Goal: Transaction & Acquisition: Download file/media

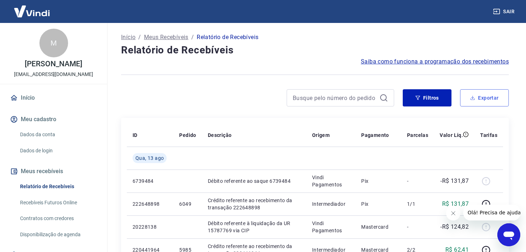
click at [490, 97] on button "Exportar" at bounding box center [484, 97] width 49 height 17
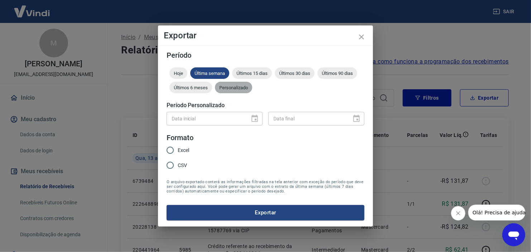
click at [232, 88] on span "Personalizado" at bounding box center [233, 87] width 37 height 5
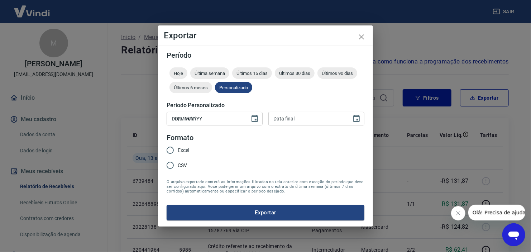
click at [209, 121] on input "DD/MM/YYYY" at bounding box center [206, 118] width 78 height 13
type input "25/07/2025"
type input "15/08/2025"
click at [176, 149] on input "Excel" at bounding box center [170, 150] width 15 height 15
radio input "true"
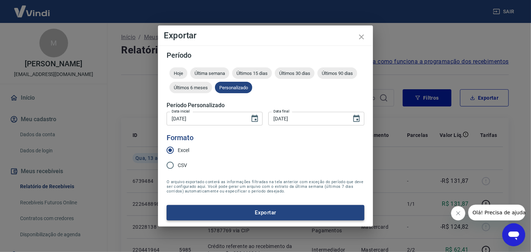
click at [267, 210] on button "Exportar" at bounding box center [266, 212] width 198 height 15
